Goal: Task Accomplishment & Management: Use online tool/utility

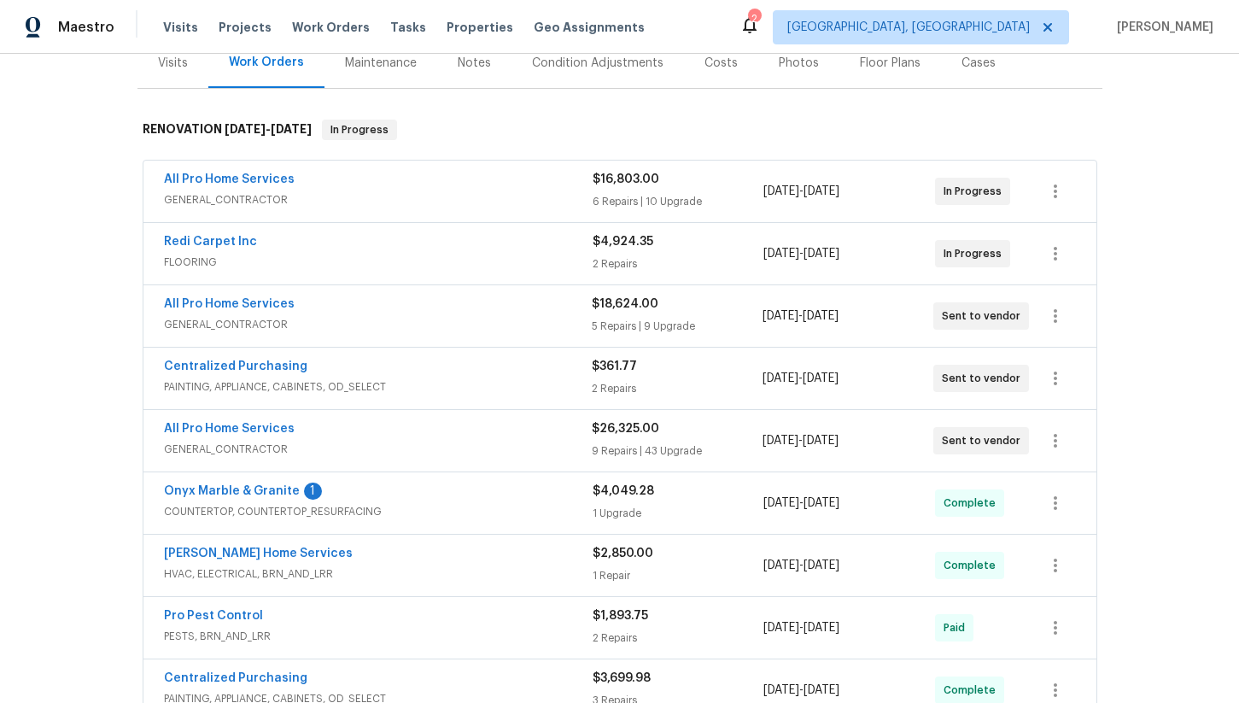
scroll to position [248, 0]
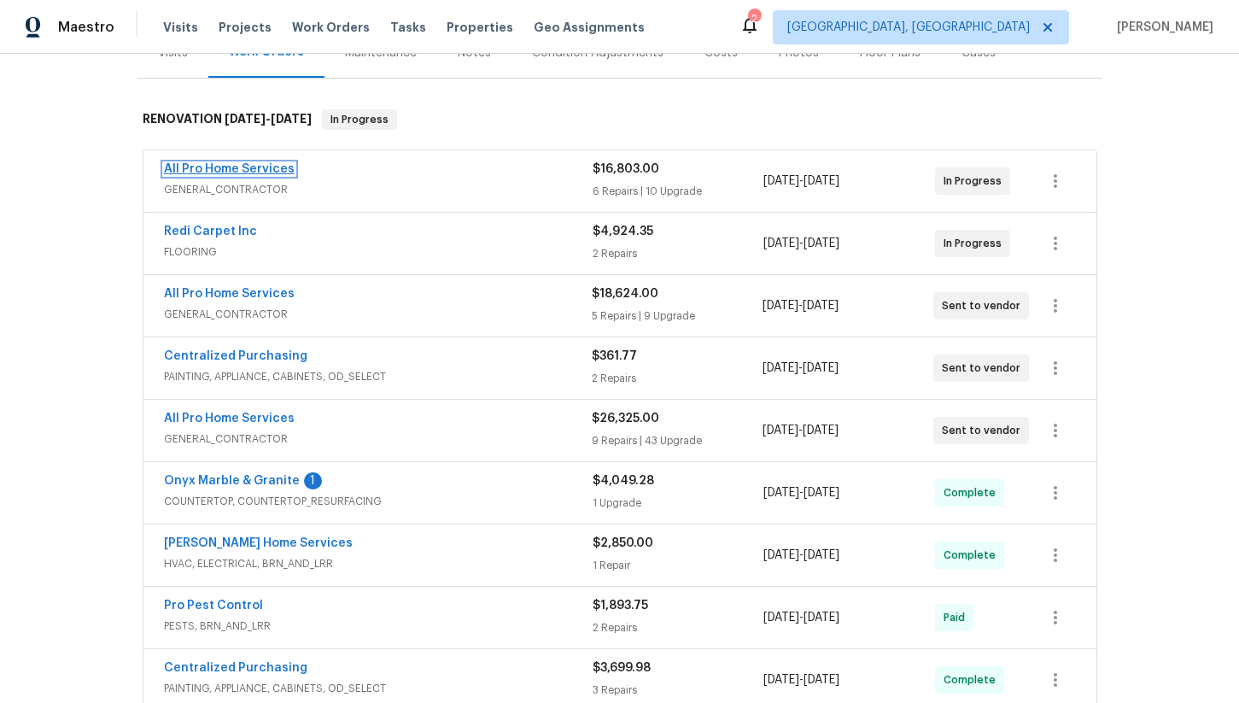
click at [237, 163] on link "All Pro Home Services" at bounding box center [229, 169] width 131 height 12
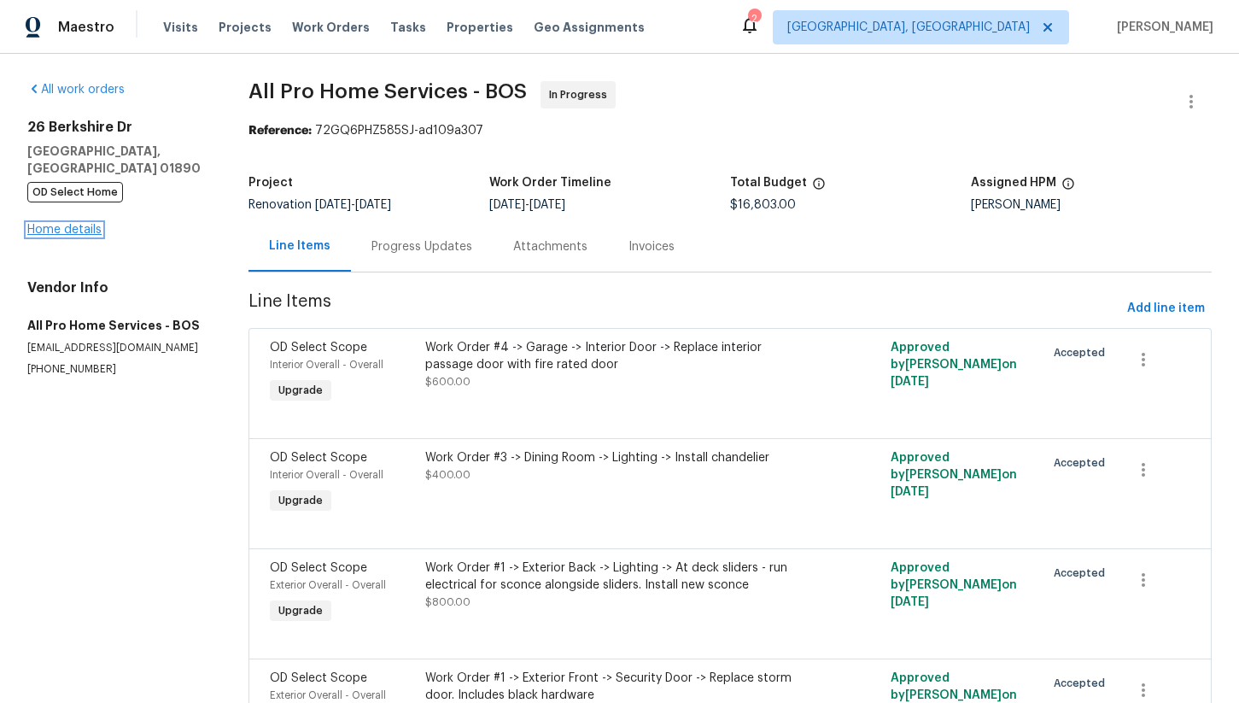
click at [82, 224] on link "Home details" at bounding box center [64, 230] width 74 height 12
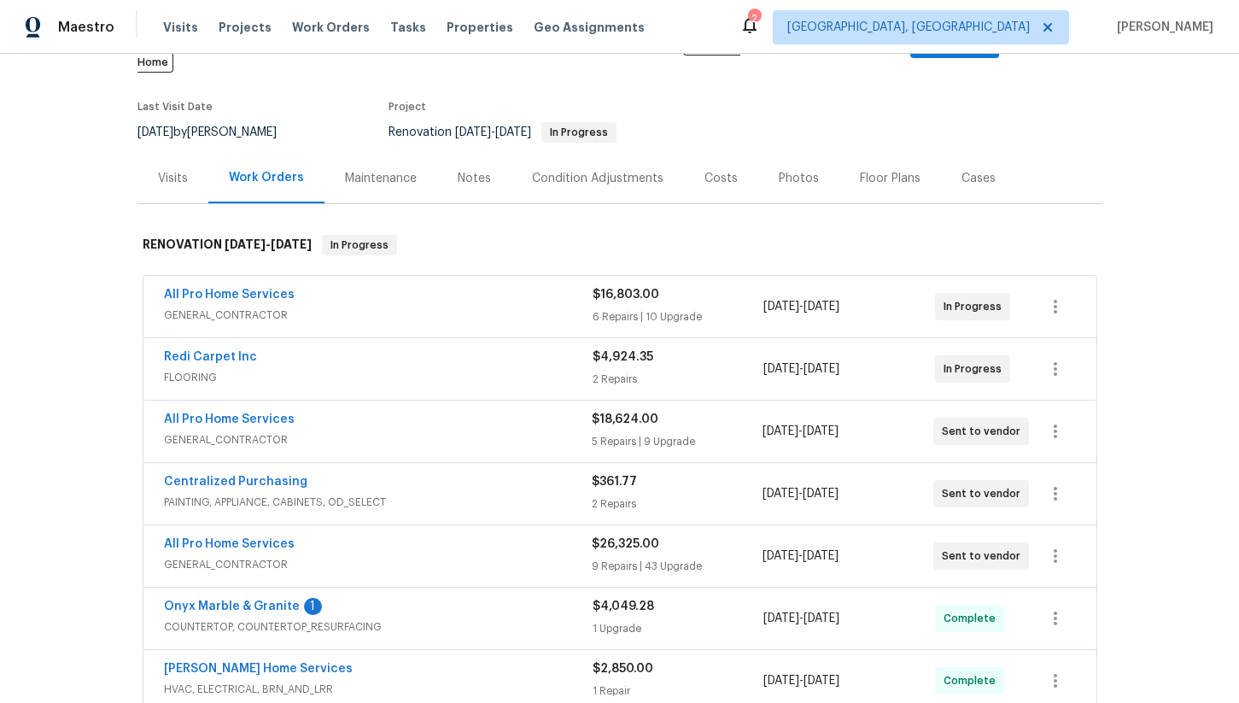
scroll to position [137, 0]
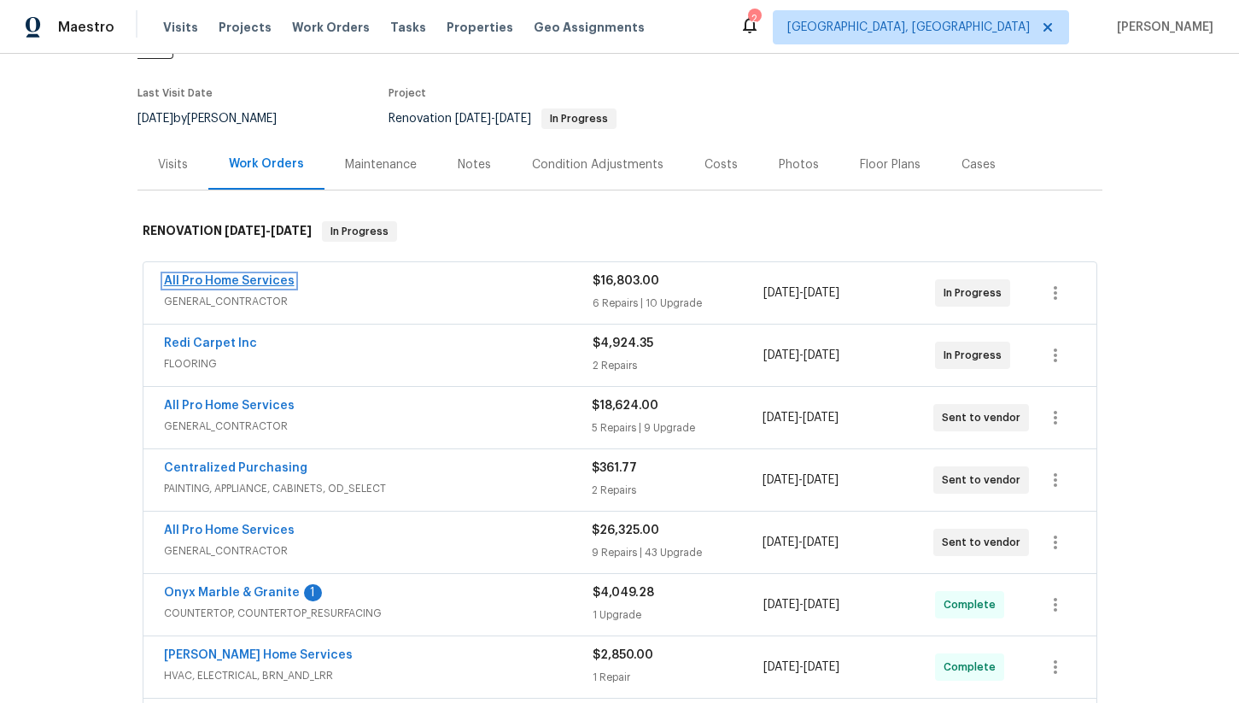
click at [231, 275] on link "All Pro Home Services" at bounding box center [229, 281] width 131 height 12
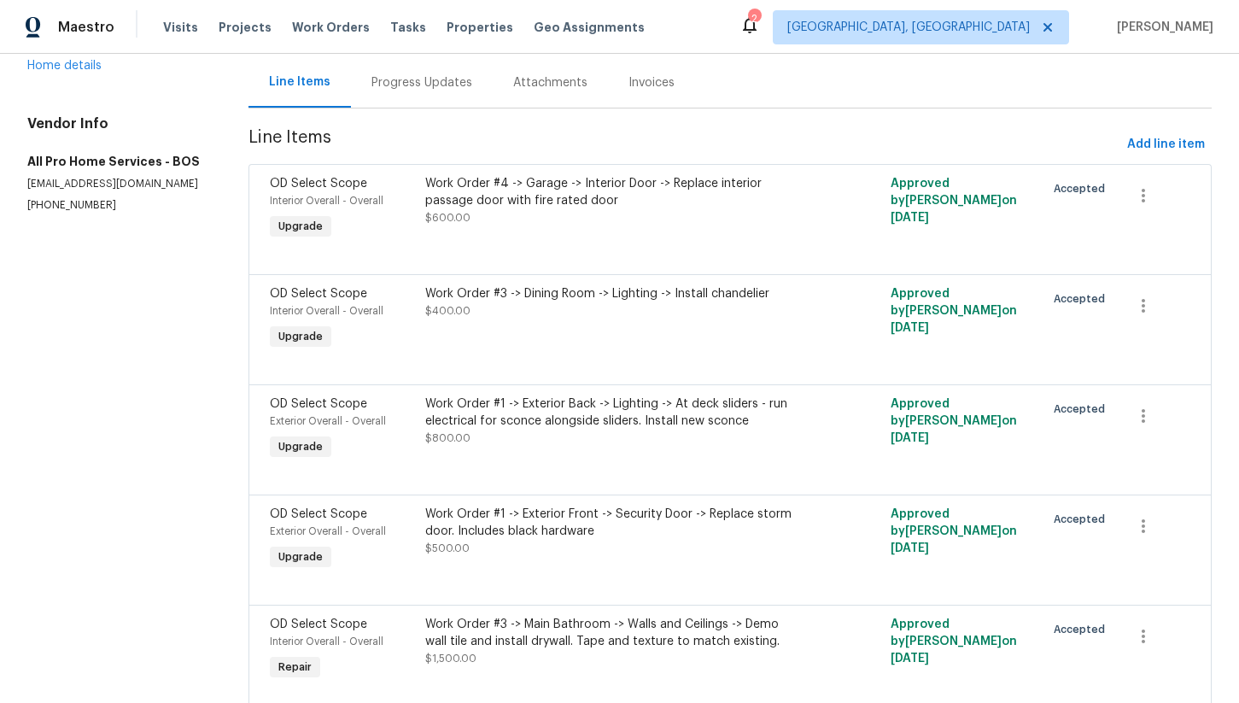
scroll to position [174, 0]
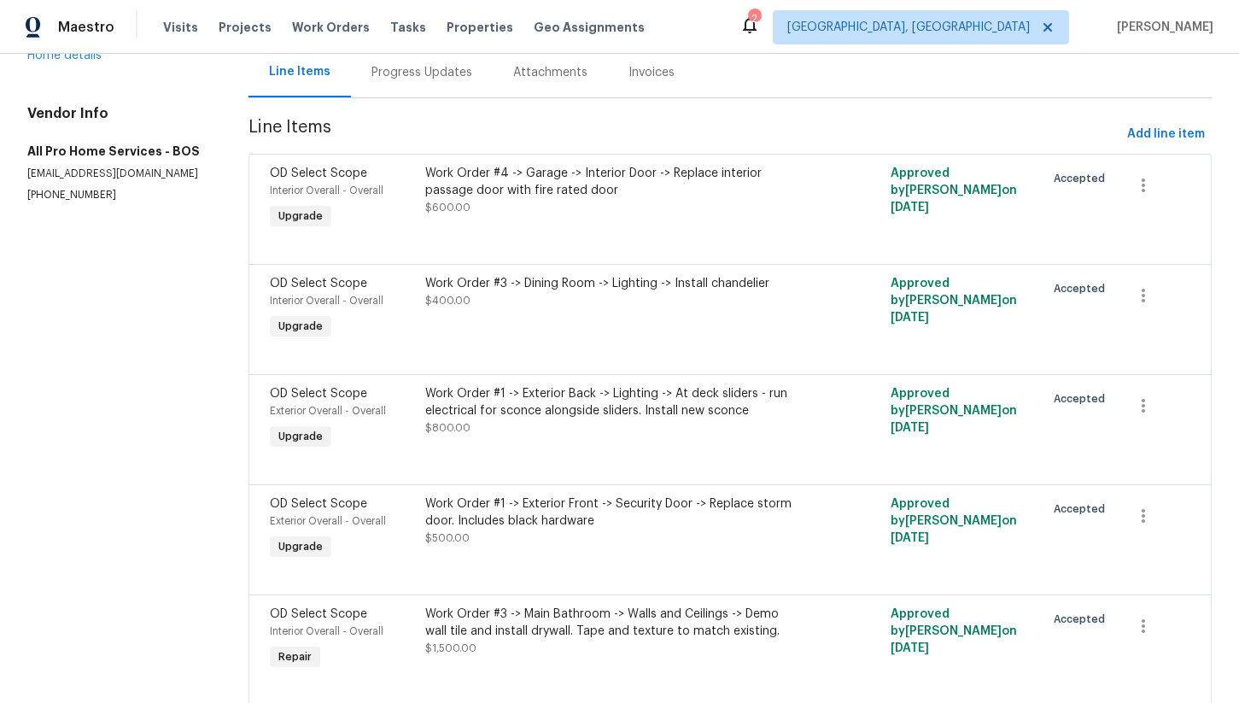
click at [637, 420] on div "Work Order #1 -> Exterior Back -> Lighting -> At deck sliders - run electrical …" at bounding box center [613, 410] width 377 height 51
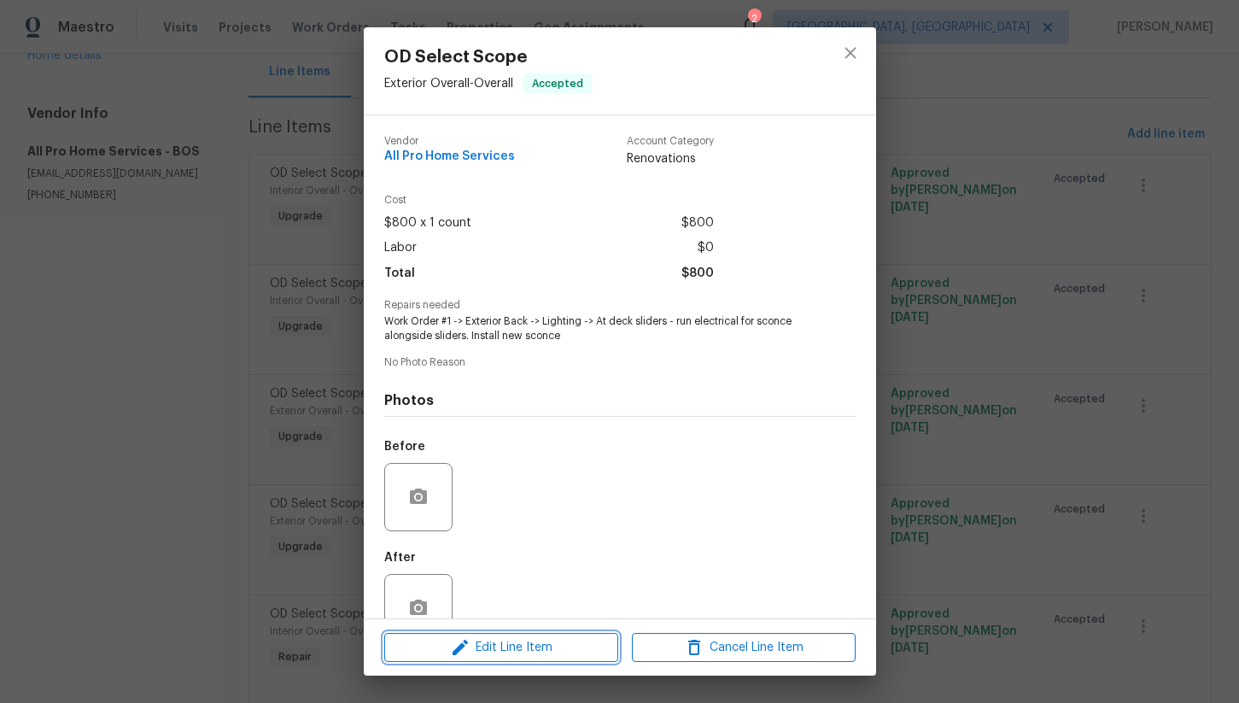
click at [552, 637] on span "Edit Line Item" at bounding box center [501, 647] width 224 height 21
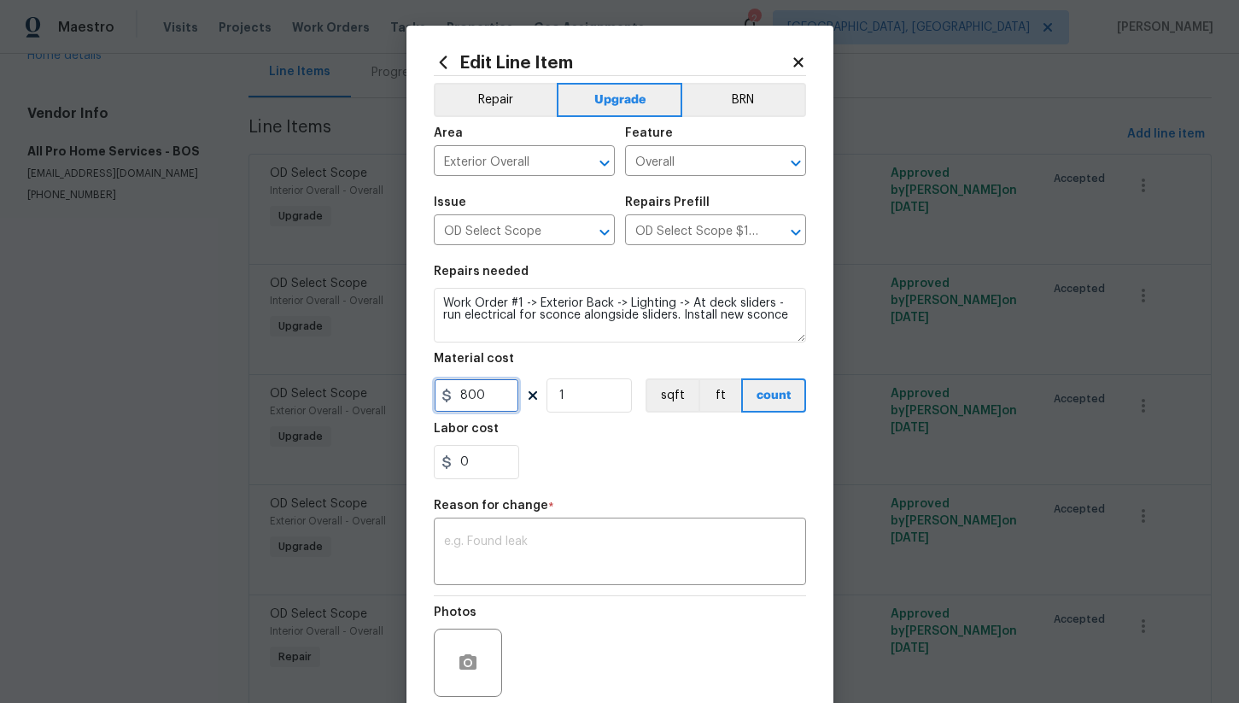
click at [493, 394] on input "800" at bounding box center [476, 395] width 85 height 34
type input "400"
click at [500, 523] on div "x ​" at bounding box center [620, 553] width 372 height 63
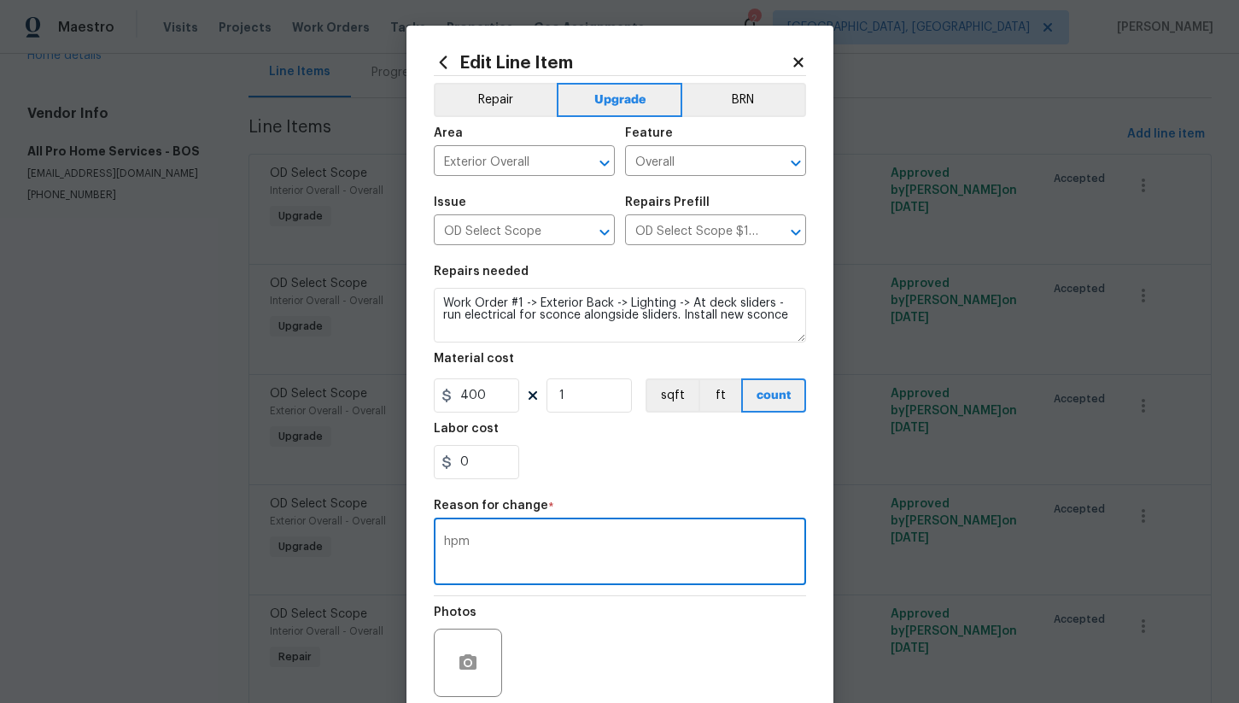
type textarea "hpm"
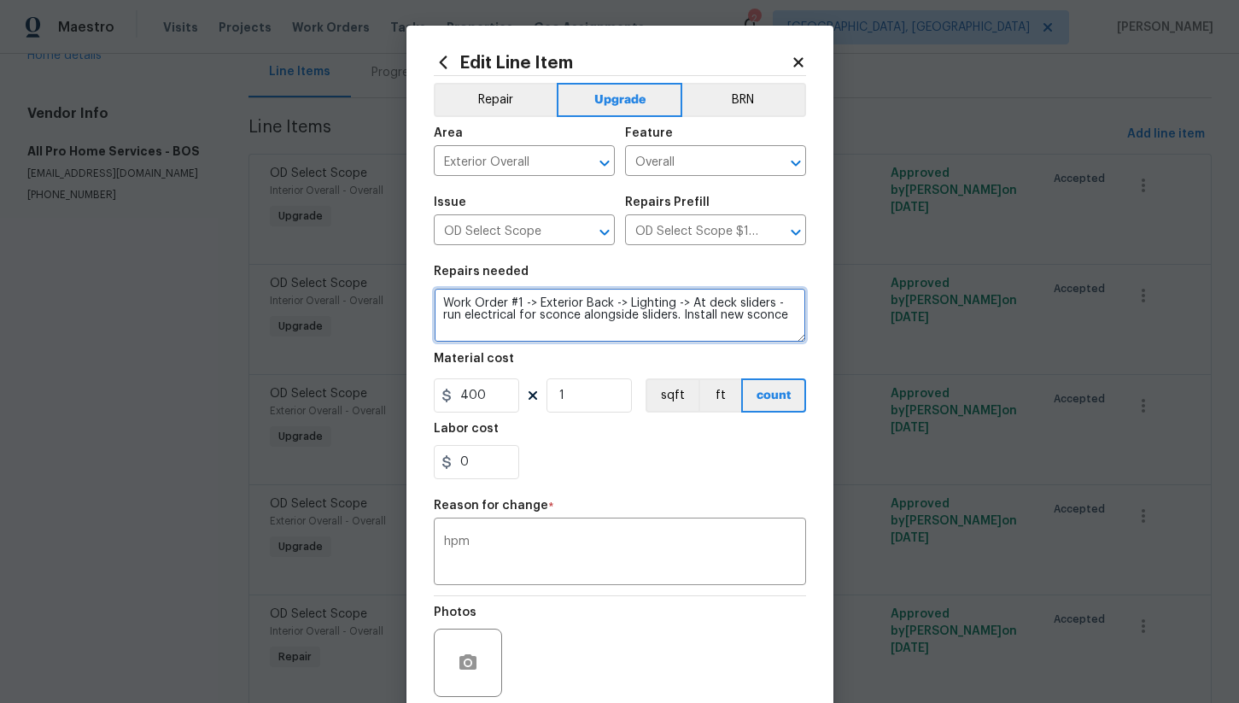
drag, startPoint x: 681, startPoint y: 320, endPoint x: 1072, endPoint y: 298, distance: 391.7
click at [1068, 300] on div "Edit Line Item Repair Upgrade BRN Area Exterior Overall ​ Feature Overall ​ Iss…" at bounding box center [619, 351] width 1239 height 703
click at [792, 317] on textarea "Work Order #1 -> Exterior Back -> Lighting -> At deck sliders - run electrical …" at bounding box center [620, 315] width 372 height 55
drag, startPoint x: 790, startPoint y: 317, endPoint x: 682, endPoint y: 318, distance: 107.6
click at [682, 318] on textarea "Work Order #1 -> Exterior Back -> Lighting -> At deck sliders - run electrical …" at bounding box center [620, 315] width 372 height 55
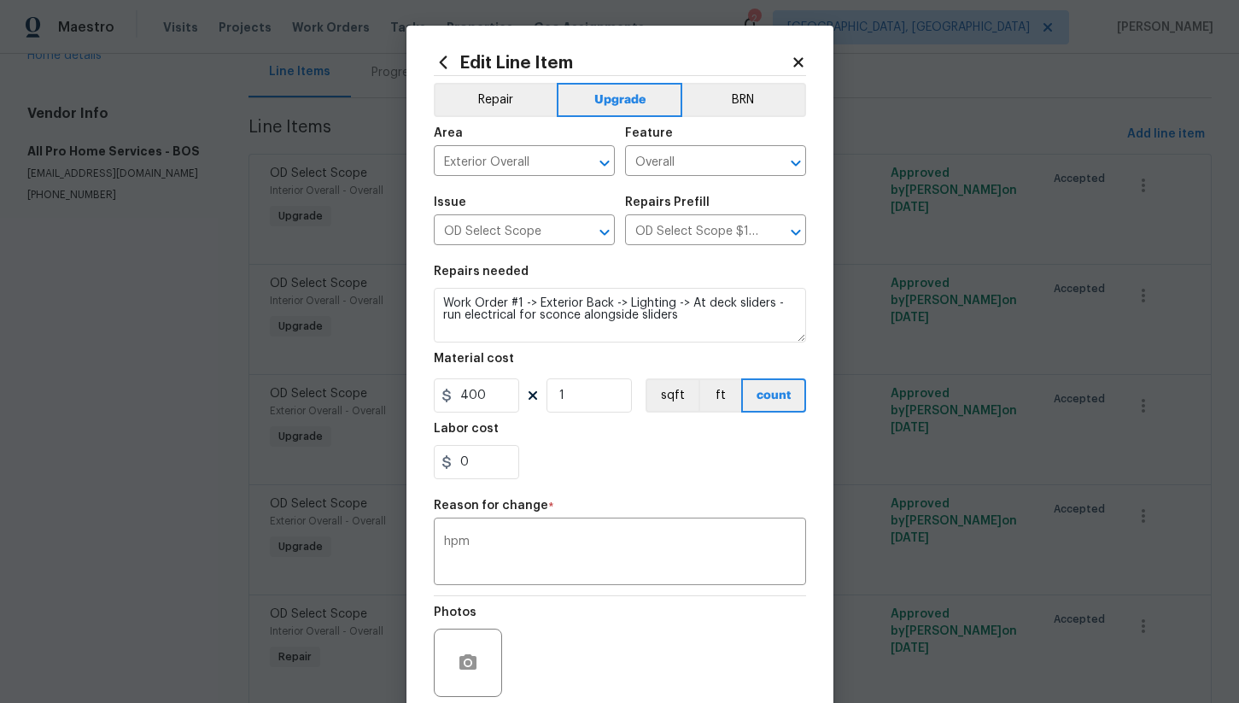
click at [650, 483] on section "Repairs needed Work Order #1 -> Exterior Back -> Lighting -> At deck sliders - …" at bounding box center [620, 372] width 372 height 234
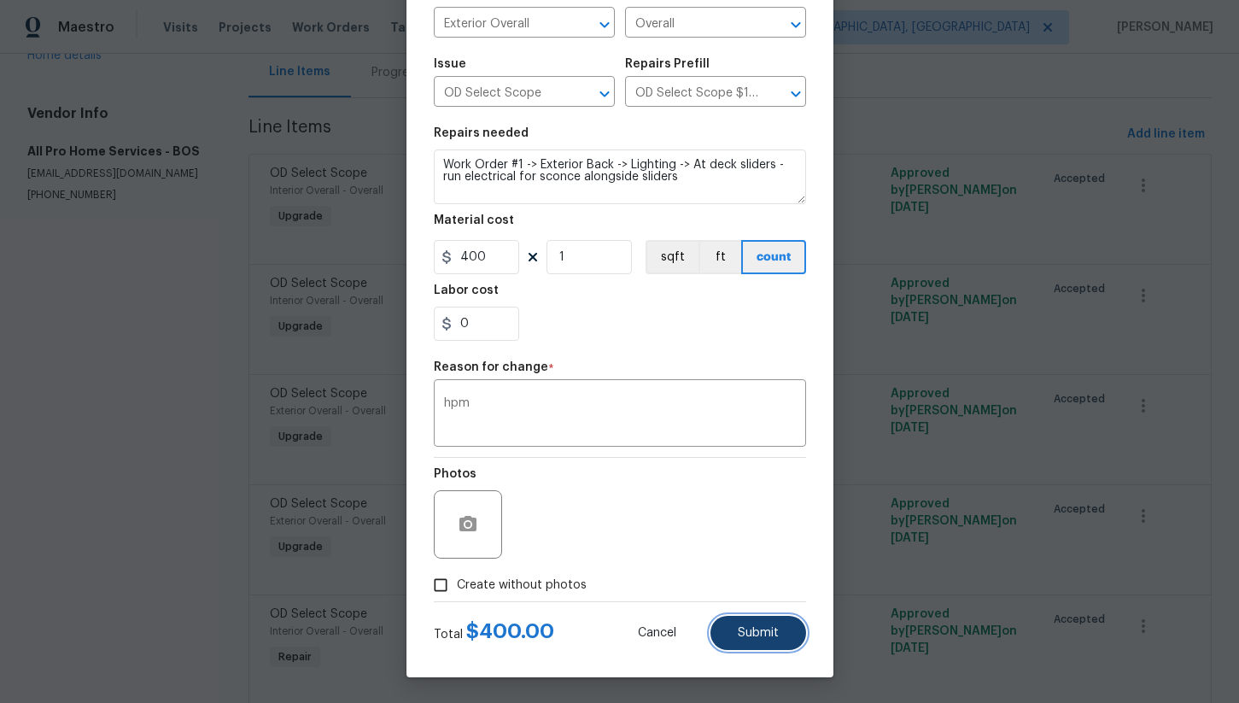
click at [735, 634] on button "Submit" at bounding box center [758, 633] width 96 height 34
type textarea "Work Order #1 -> Exterior Back -> Lighting -> At deck sliders - run electrical …"
type input "800"
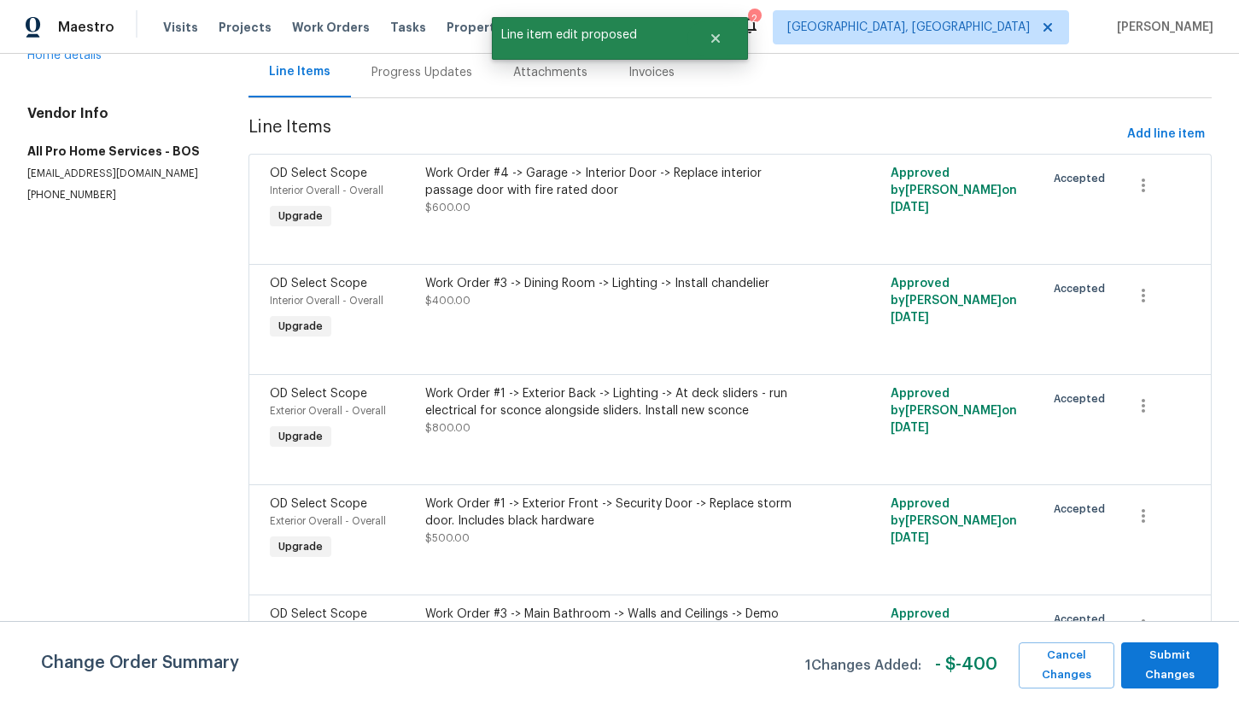
scroll to position [0, 0]
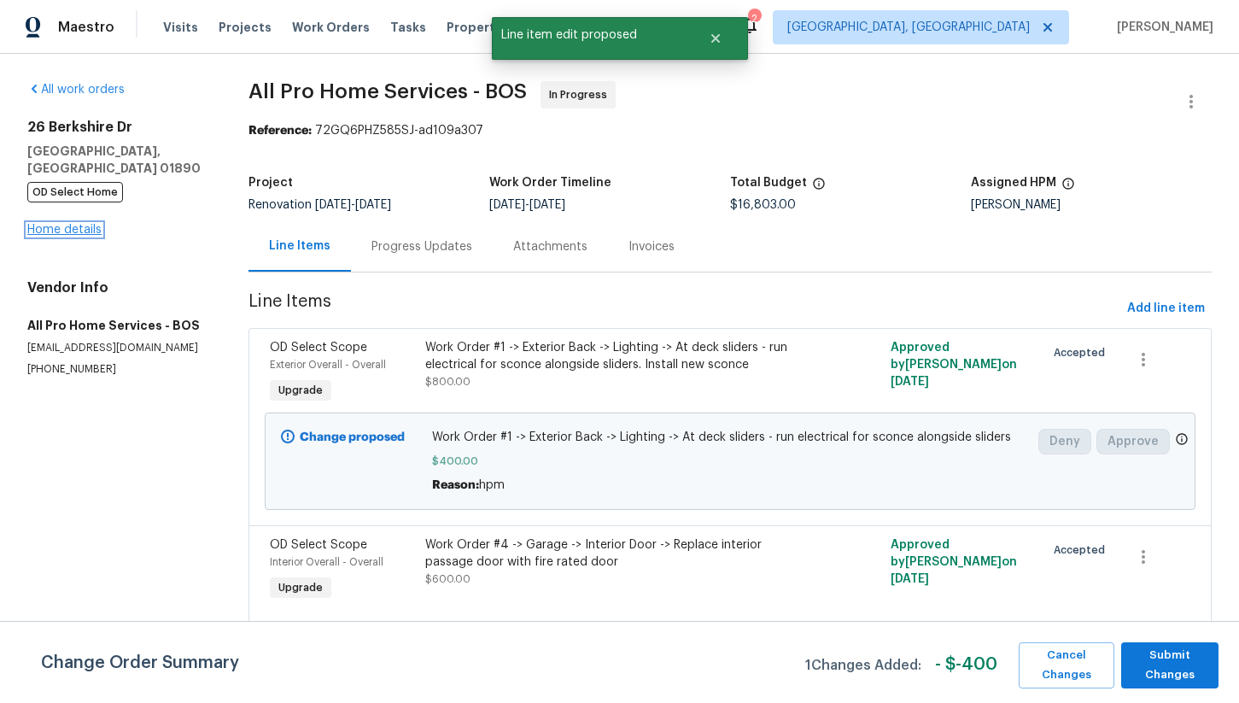
click at [66, 224] on link "Home details" at bounding box center [64, 230] width 74 height 12
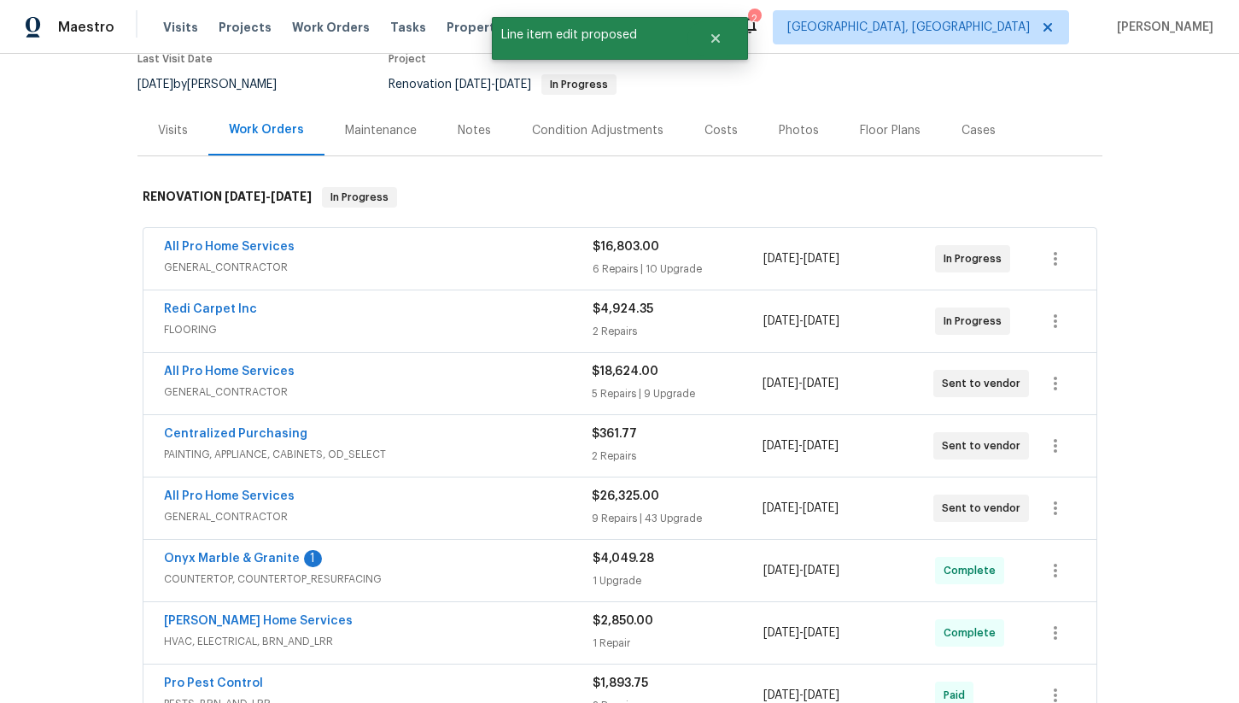
scroll to position [216, 0]
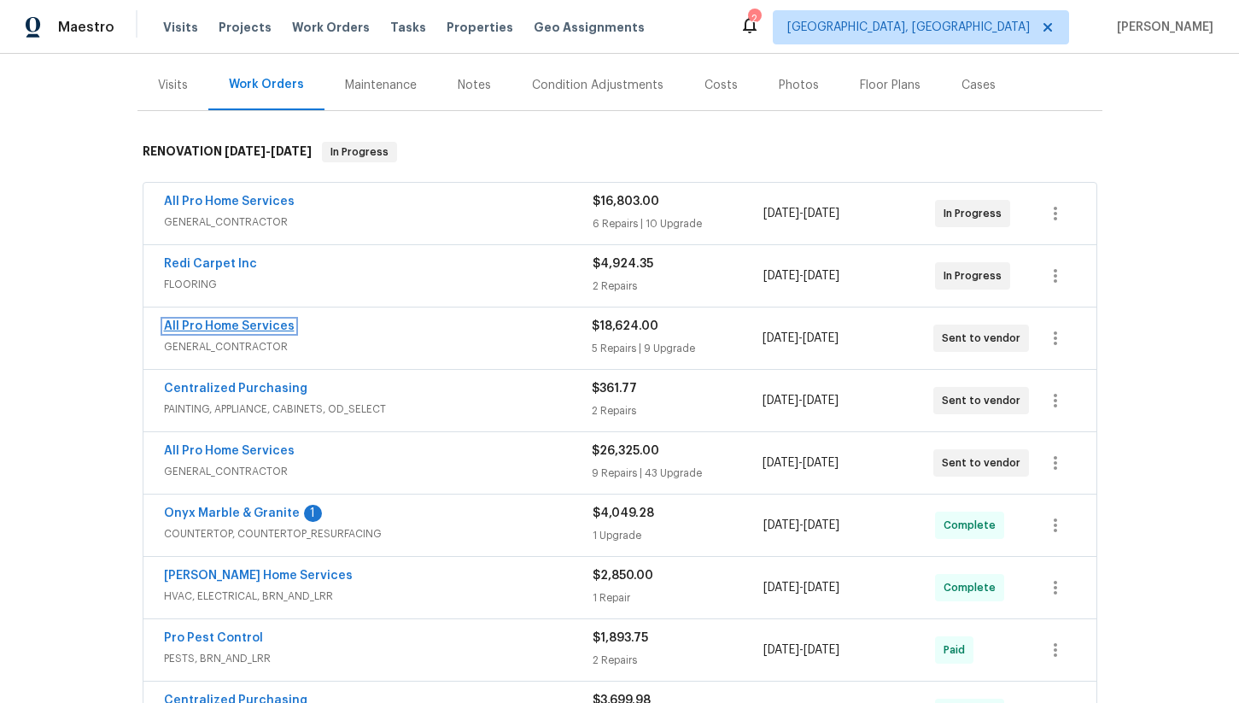
click at [260, 320] on link "All Pro Home Services" at bounding box center [229, 326] width 131 height 12
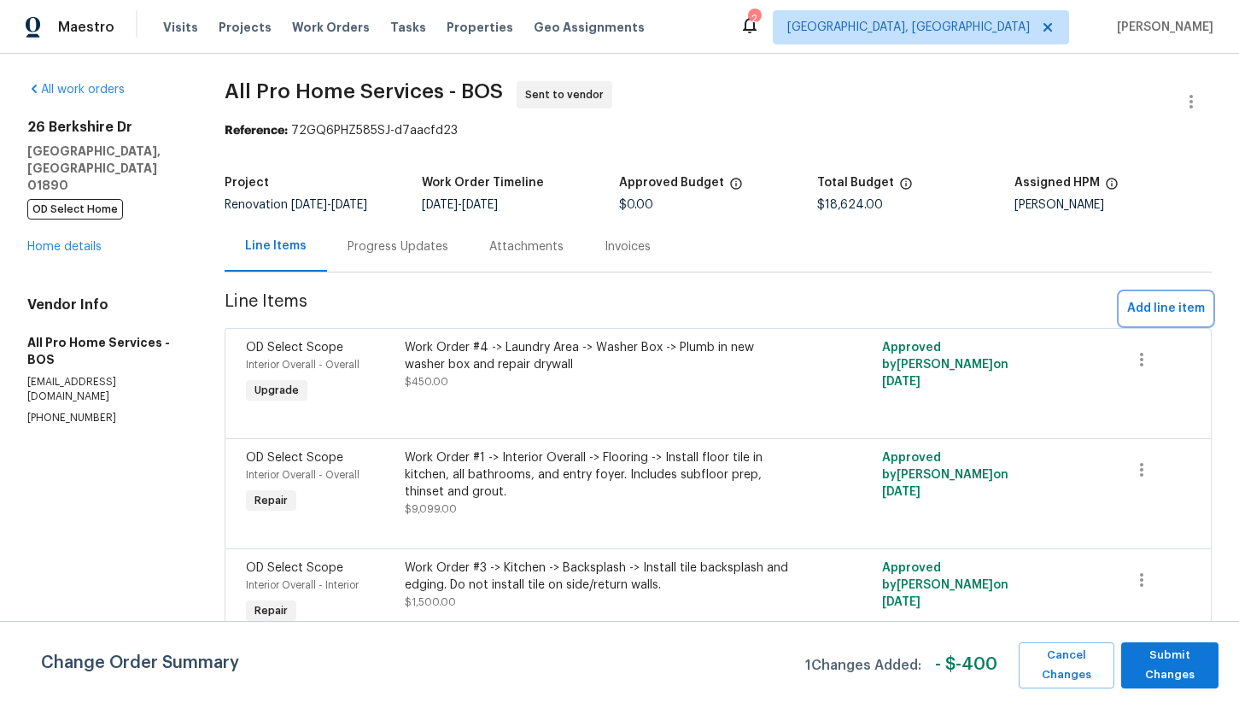
click at [1131, 307] on span "Add line item" at bounding box center [1166, 308] width 78 height 21
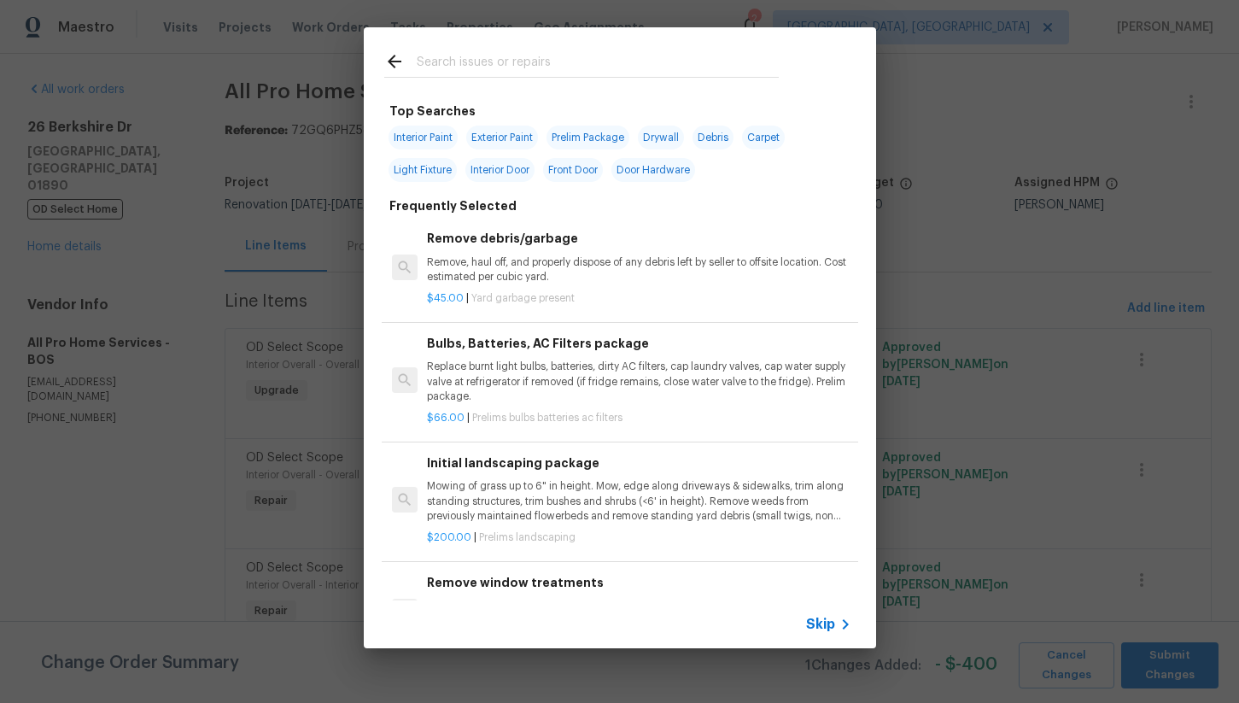
click at [427, 53] on input "text" at bounding box center [598, 64] width 362 height 26
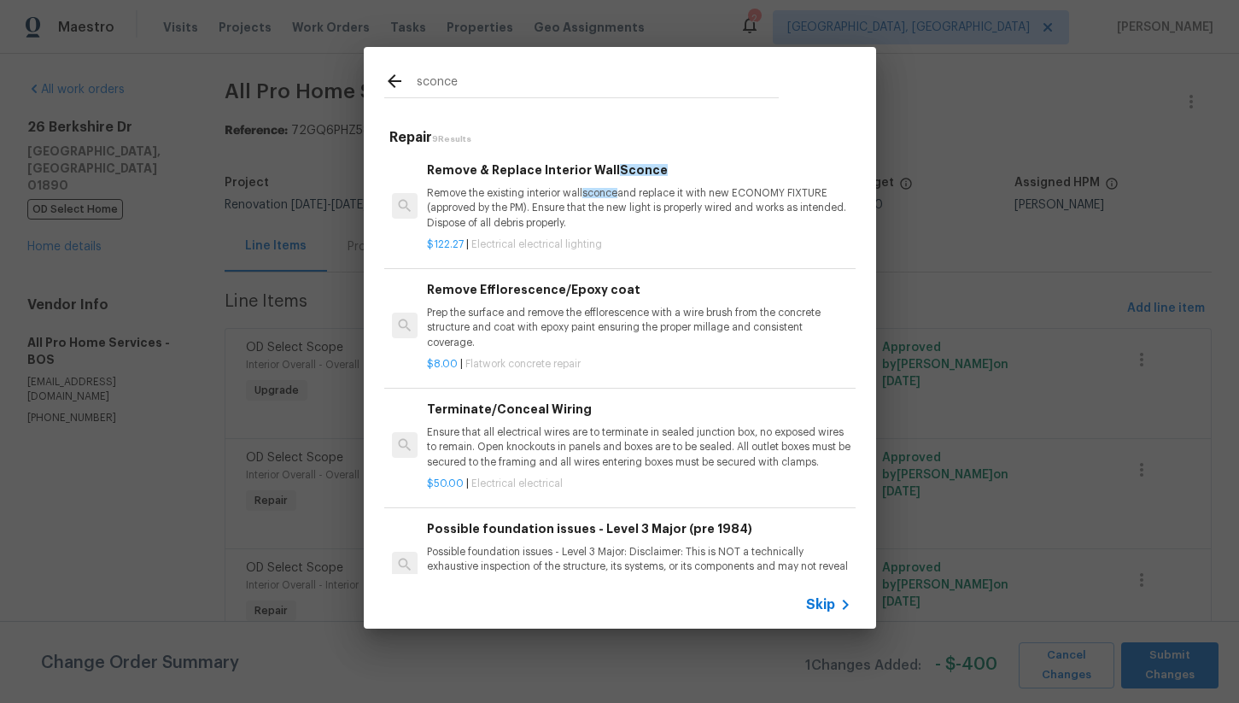
type input "sconce"
click at [563, 219] on p "Remove the existing interior wall sconce and replace it with new ECONOMY FIXTUR…" at bounding box center [639, 208] width 424 height 44
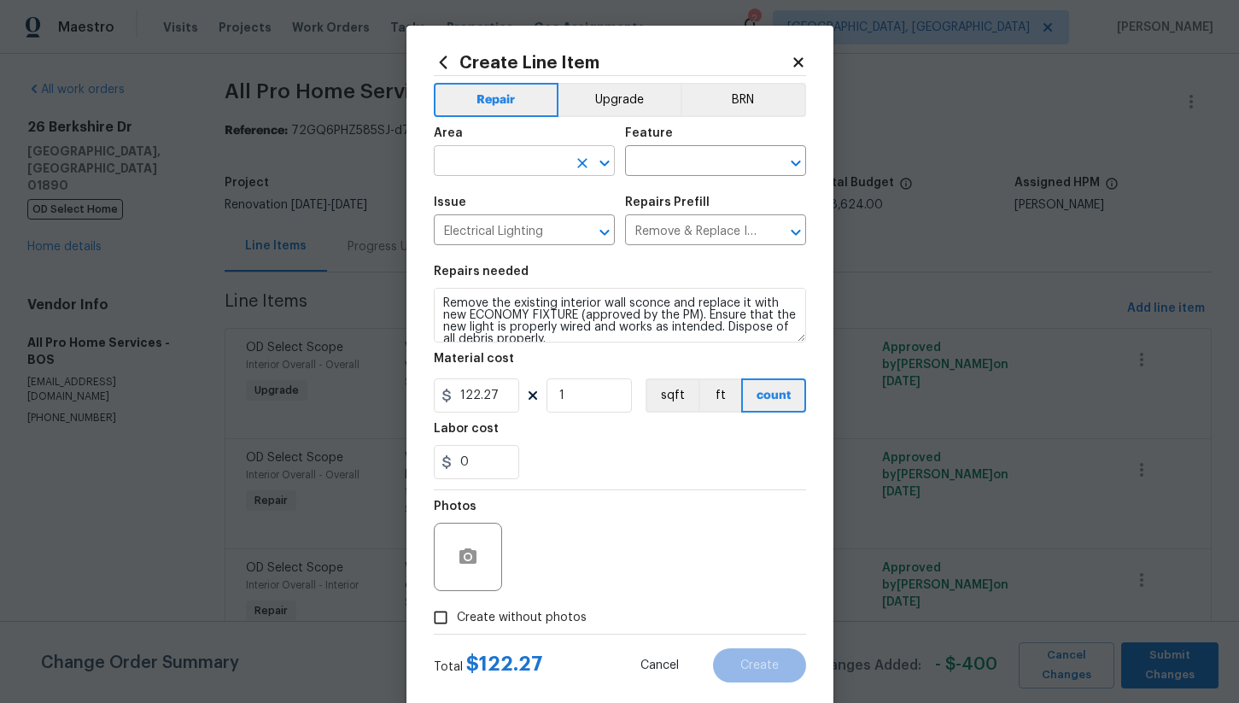
click at [491, 163] on input "text" at bounding box center [500, 162] width 133 height 26
click at [494, 215] on li "Exterior Overall" at bounding box center [524, 229] width 181 height 28
type input "Exterior Overall"
click at [654, 160] on input "text" at bounding box center [691, 162] width 133 height 26
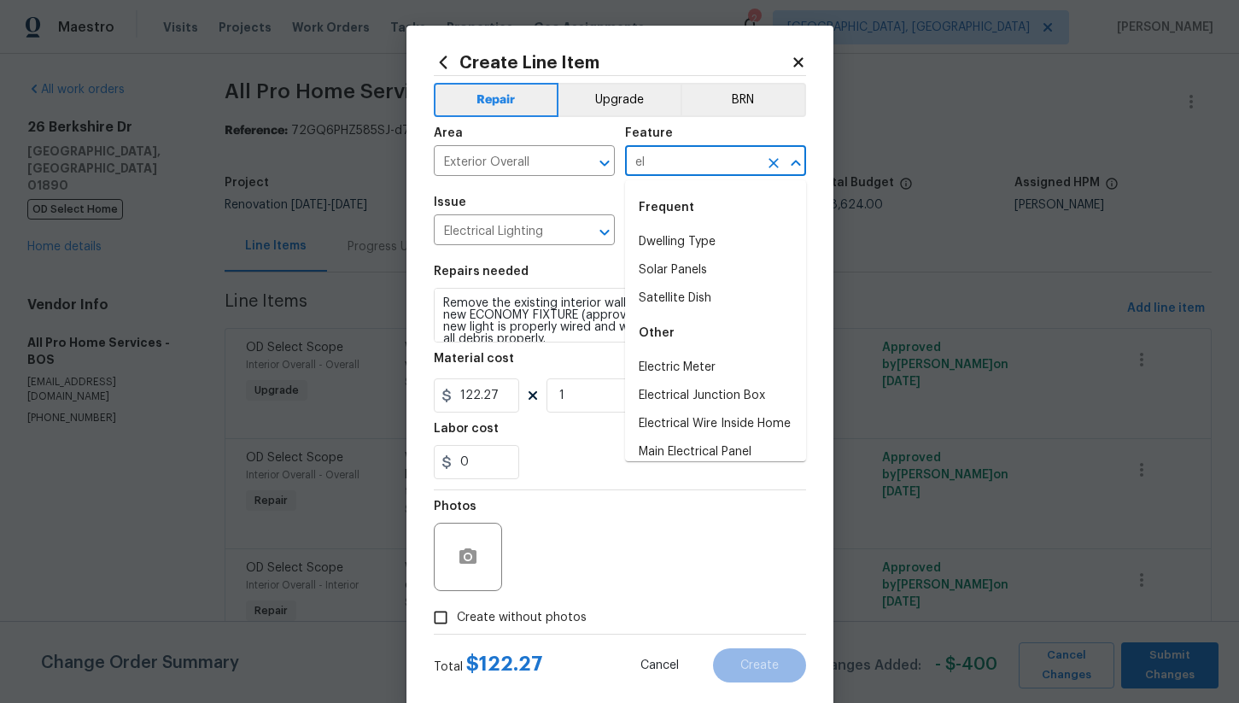
type input "e"
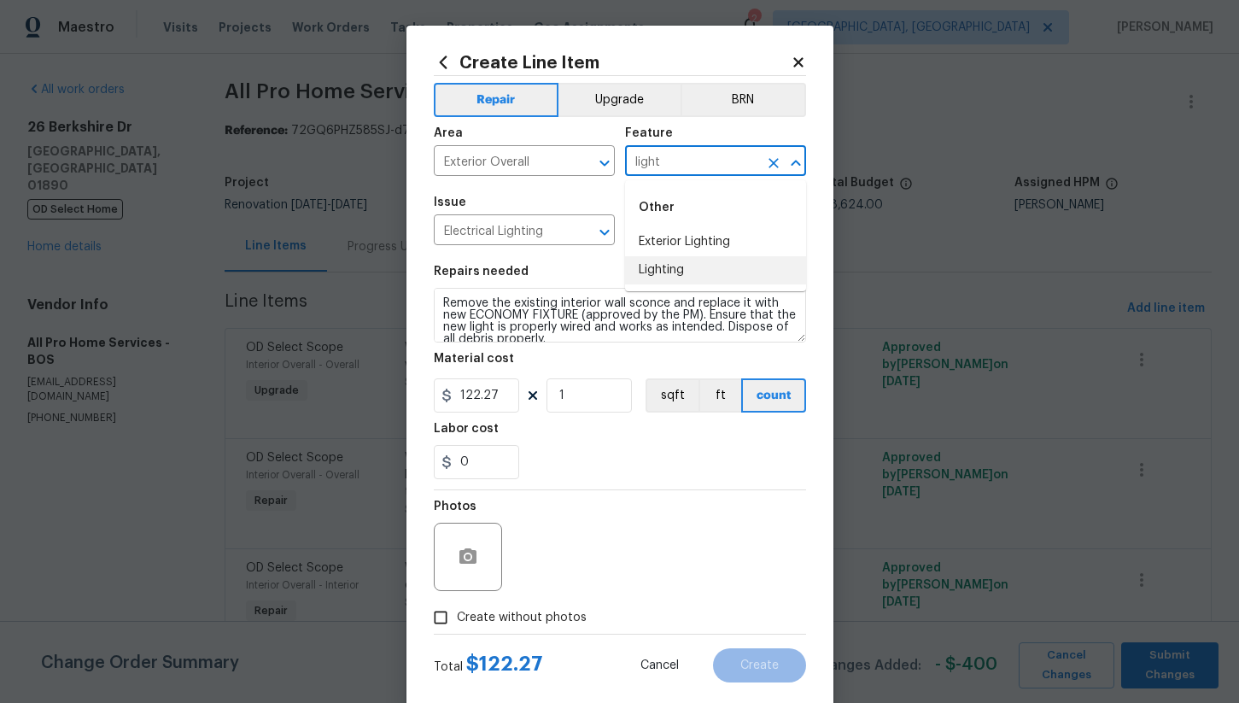
click at [676, 276] on li "Lighting" at bounding box center [715, 270] width 181 height 28
type input "Lighting"
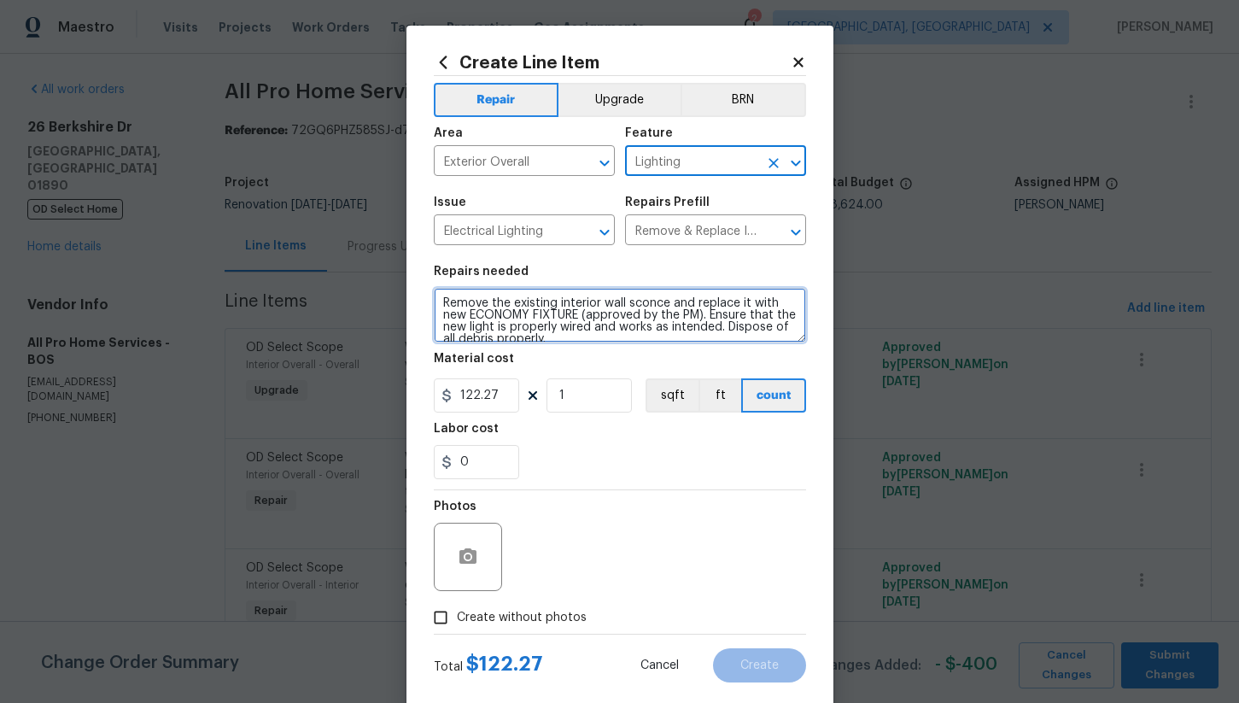
click at [485, 301] on textarea "Remove the existing interior wall sconce and replace it with new ECONOMY FIXTUR…" at bounding box center [620, 315] width 372 height 55
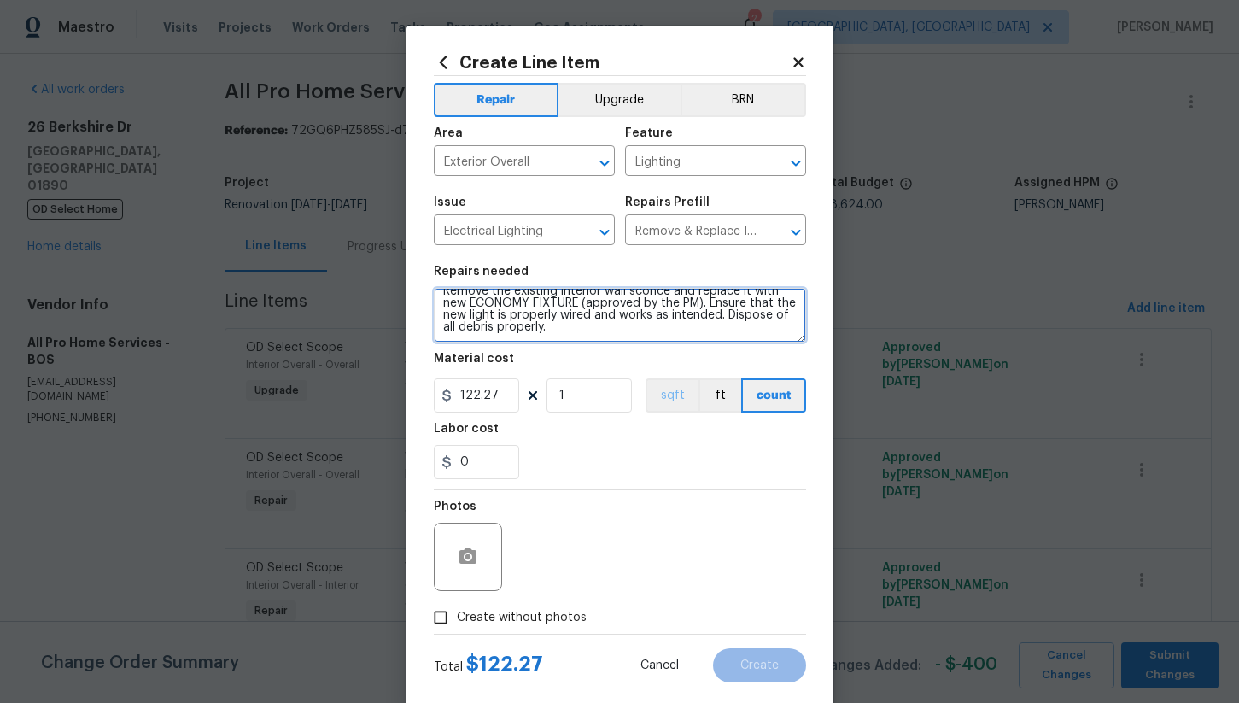
drag, startPoint x: 446, startPoint y: 301, endPoint x: 663, endPoint y: 380, distance: 231.0
click at [663, 380] on section "Repairs needed Remove the existing interior wall sconce and replace it with new…" at bounding box center [620, 372] width 372 height 234
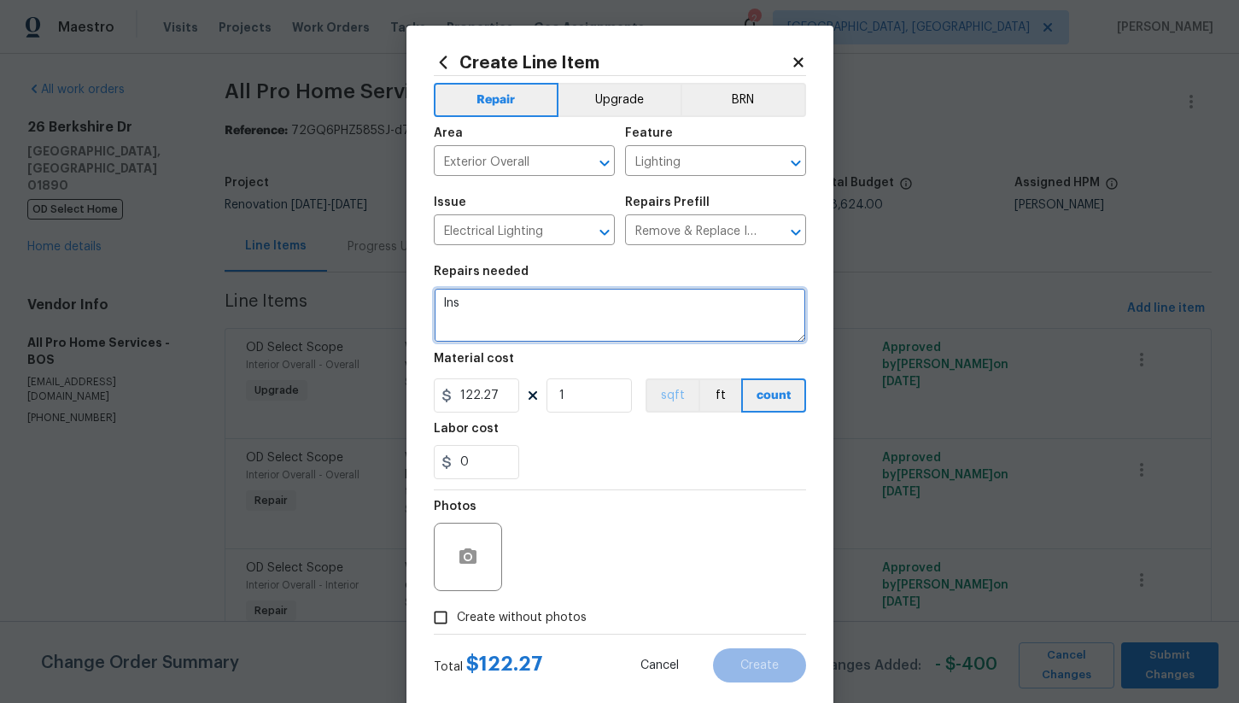
scroll to position [0, 0]
type textarea "Install new exterior sconce at back deck"
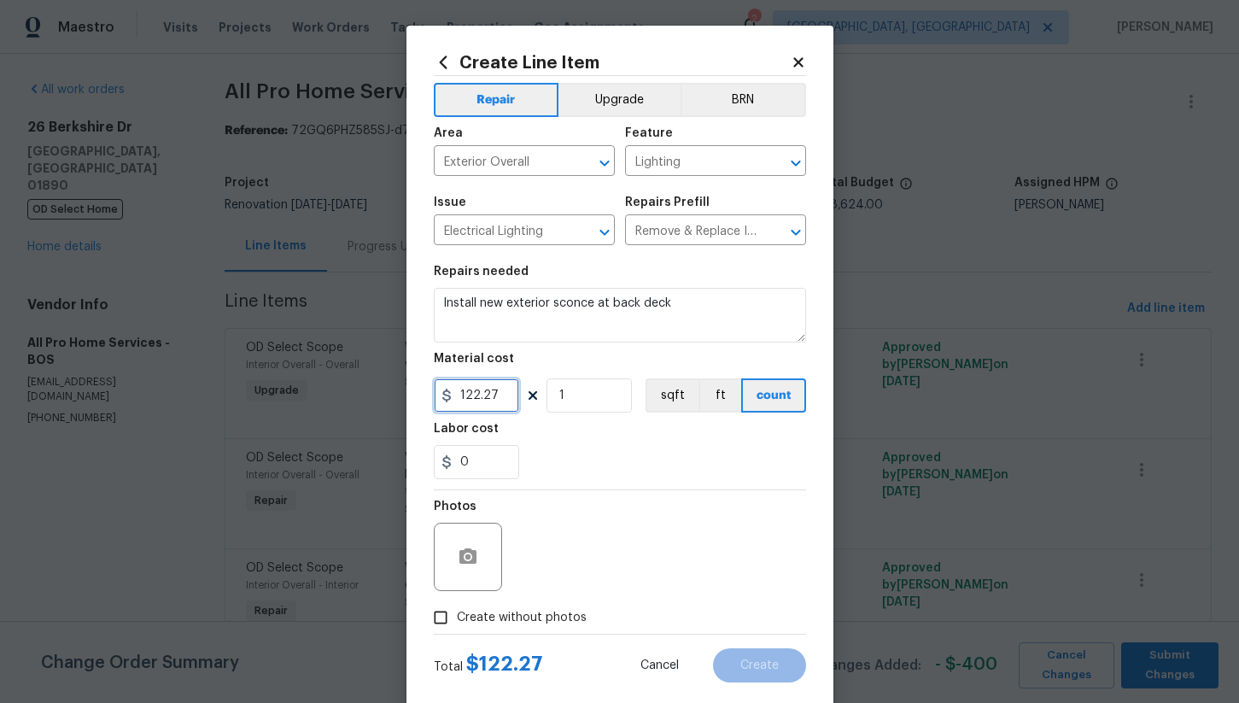
click at [471, 387] on input "122.27" at bounding box center [476, 395] width 85 height 34
type input "400"
click at [561, 464] on div "0" at bounding box center [620, 462] width 372 height 34
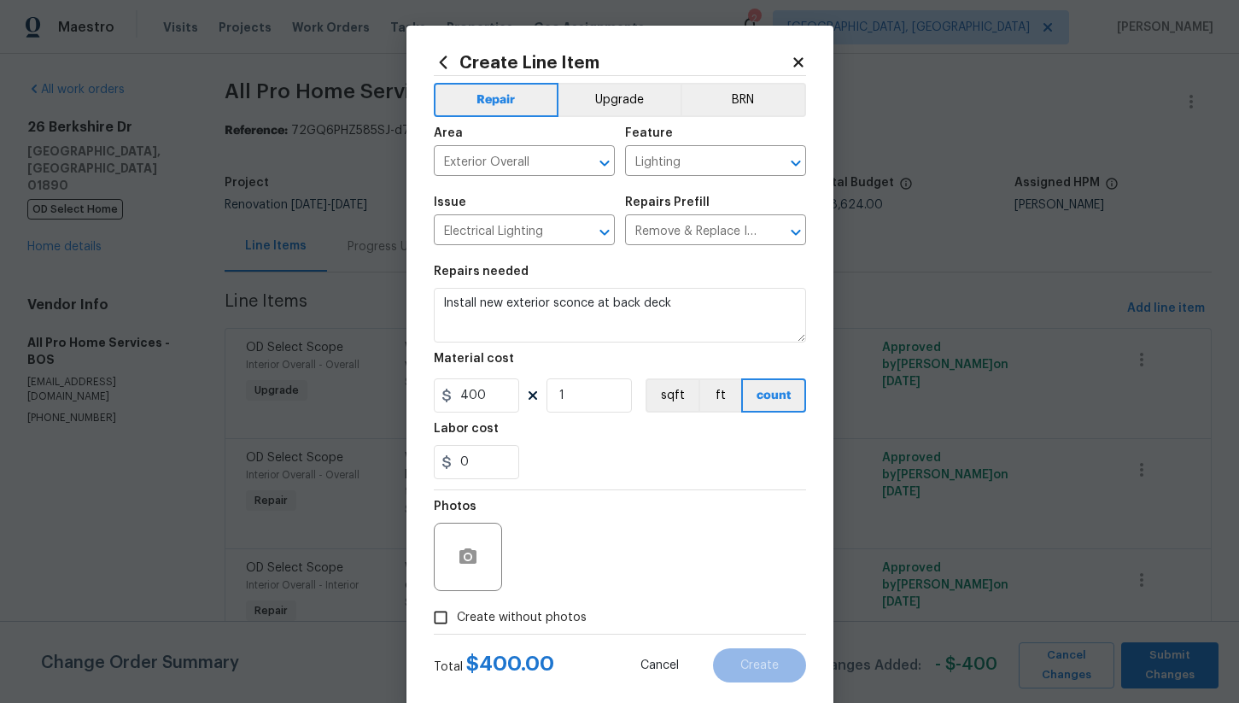
scroll to position [33, 0]
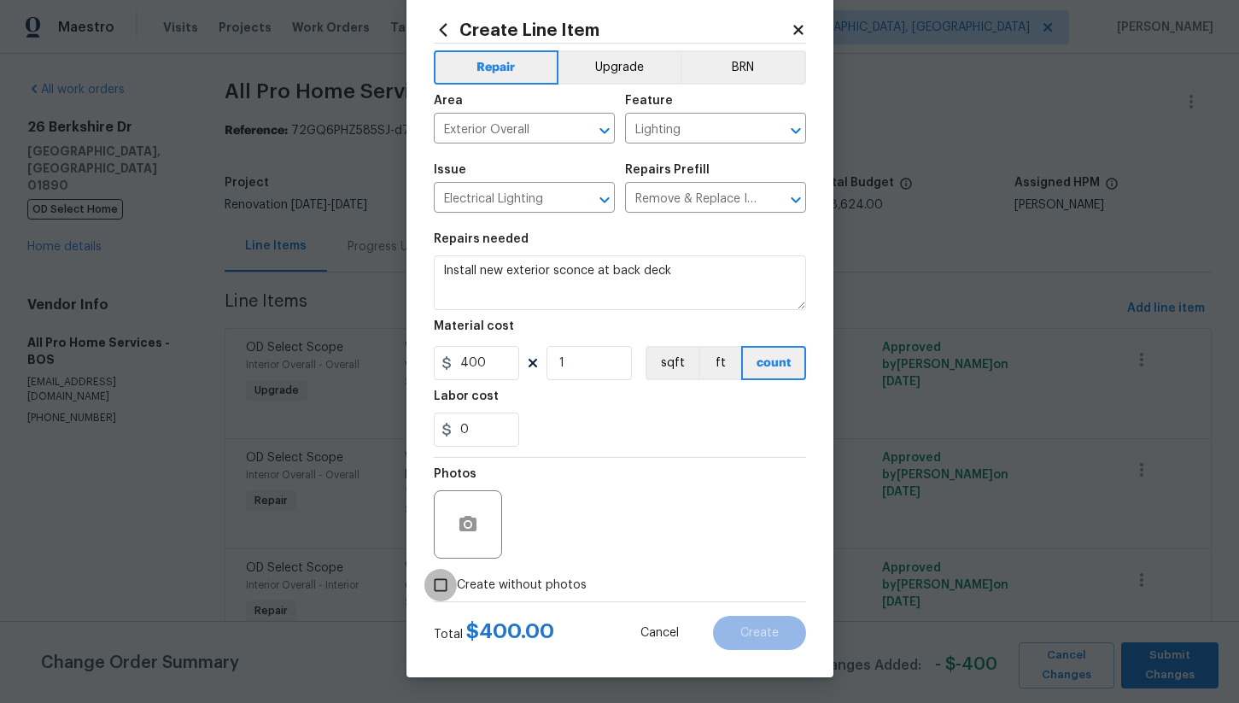
click at [441, 579] on input "Create without photos" at bounding box center [440, 585] width 32 height 32
checkbox input "true"
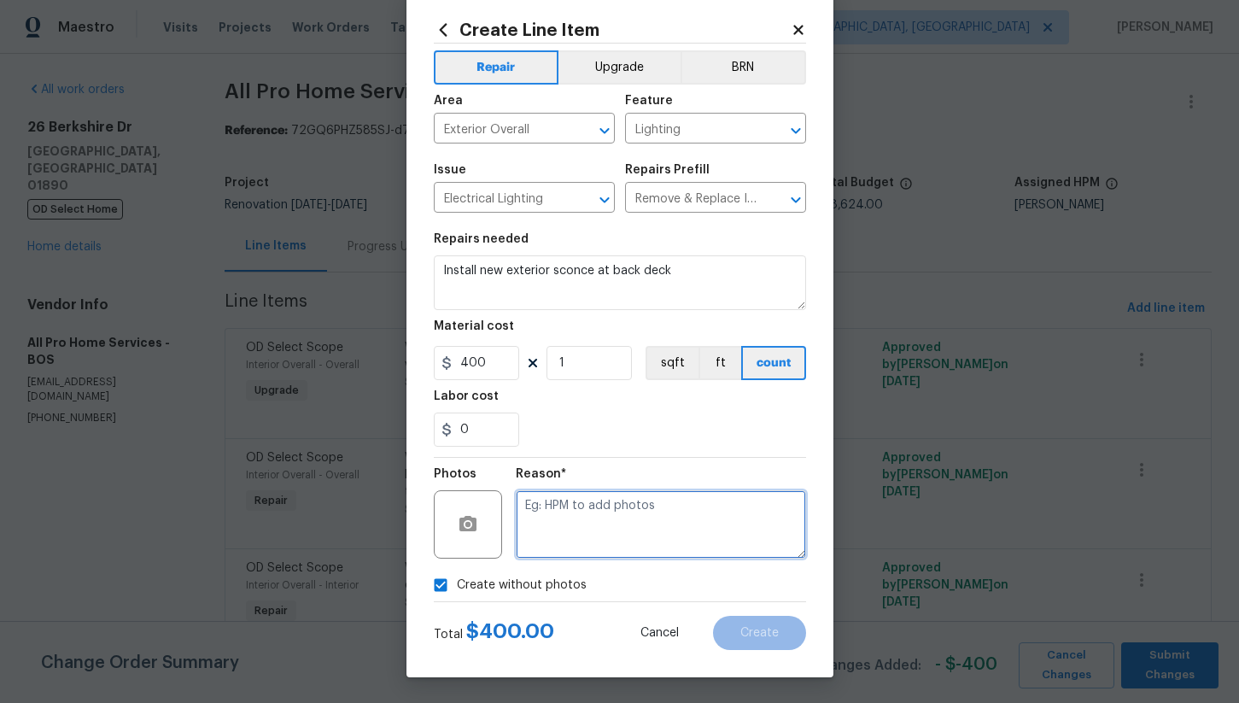
click at [587, 551] on textarea at bounding box center [661, 524] width 290 height 68
type textarea "na"
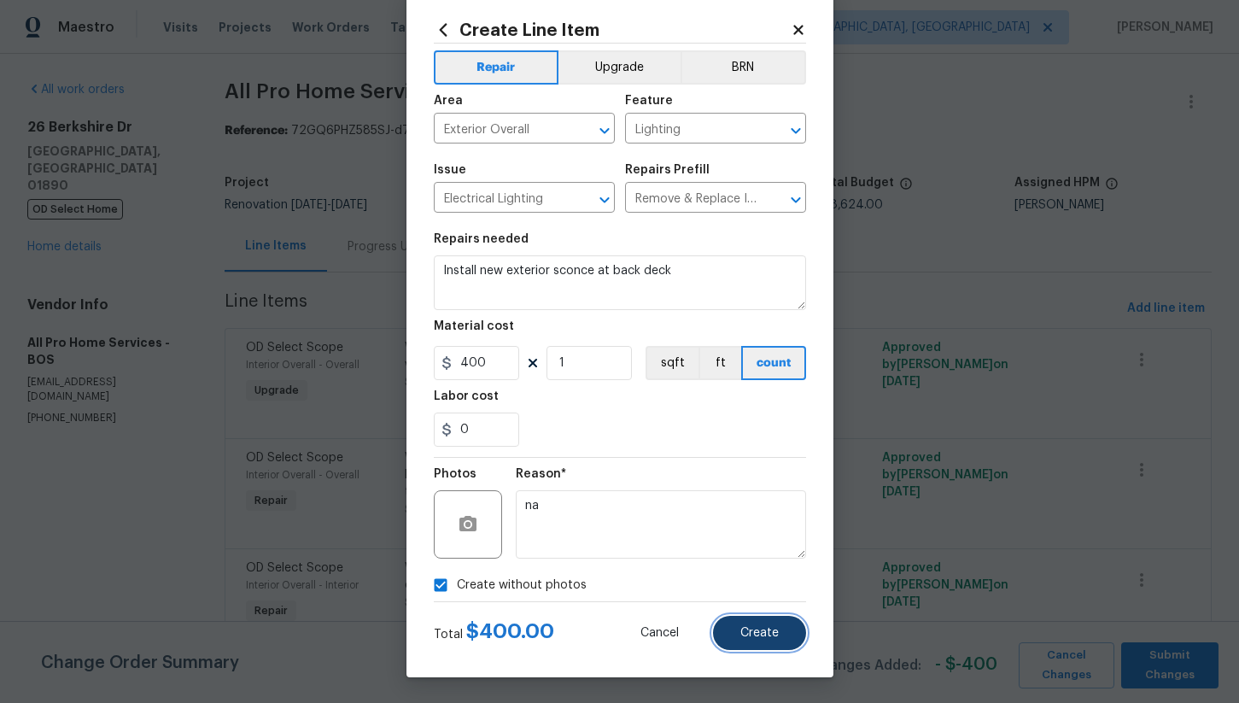
click at [763, 637] on span "Create" at bounding box center [759, 633] width 38 height 13
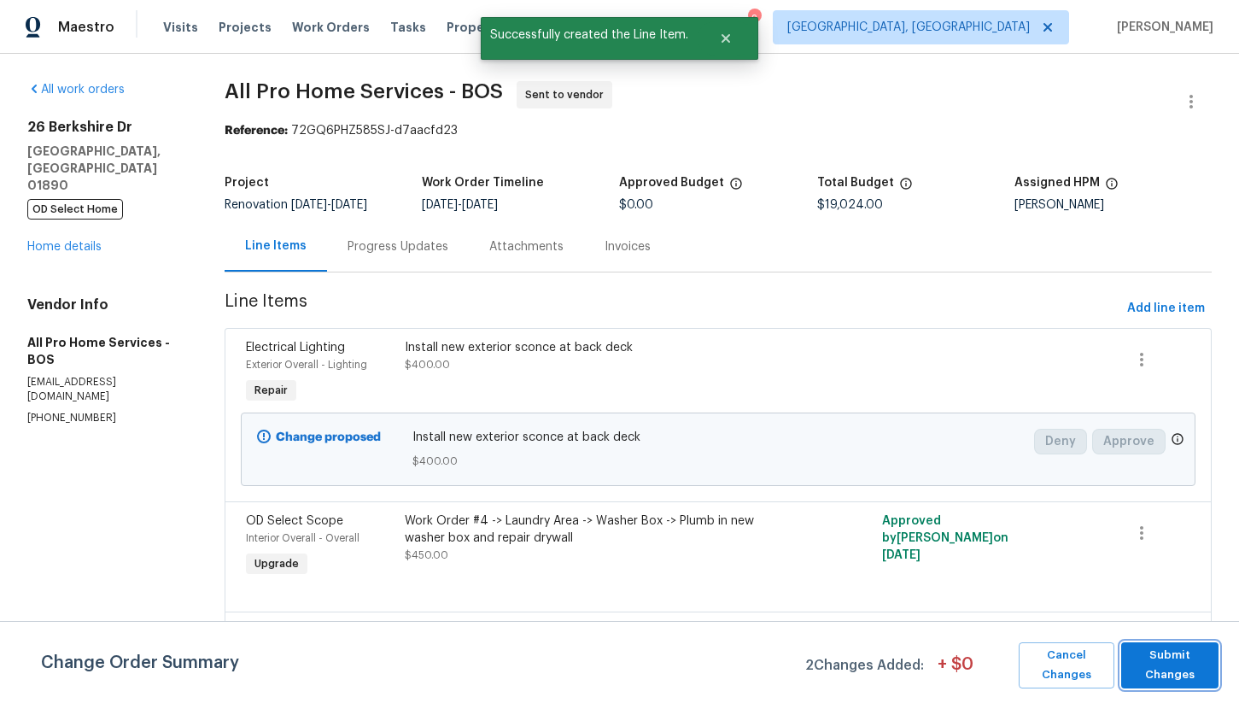
click at [1182, 669] on span "Submit Changes" at bounding box center [1170, 665] width 80 height 39
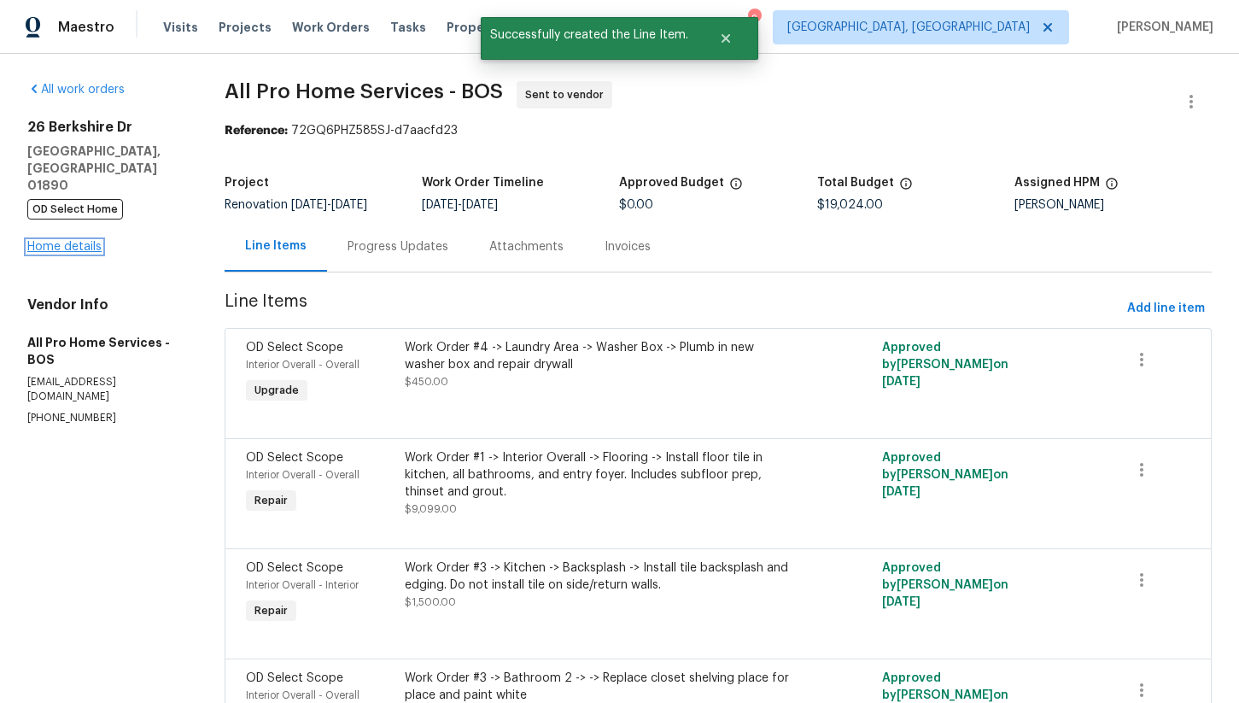
click at [80, 241] on link "Home details" at bounding box center [64, 247] width 74 height 12
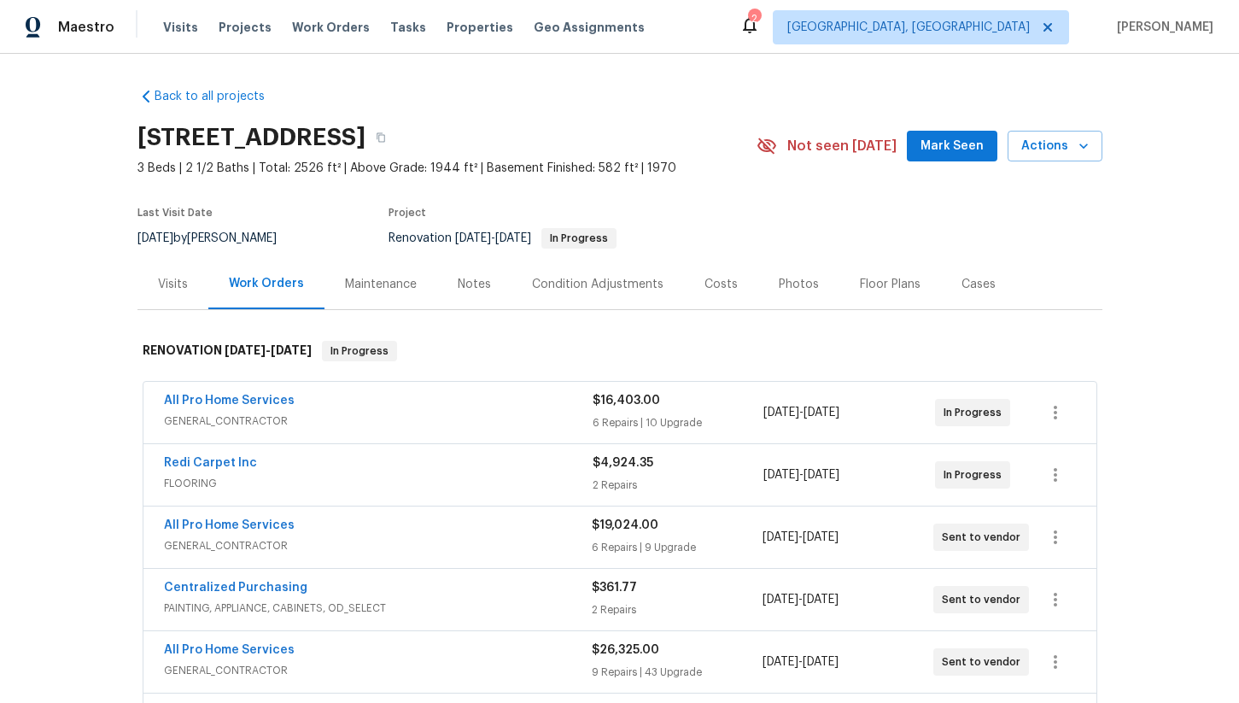
scroll to position [104, 0]
